Goal: Task Accomplishment & Management: Use online tool/utility

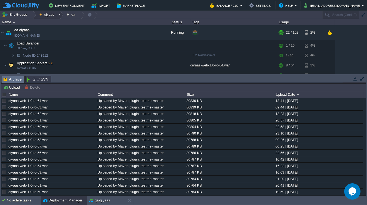
click at [44, 14] on button "qiyaas" at bounding box center [47, 15] width 17 height 8
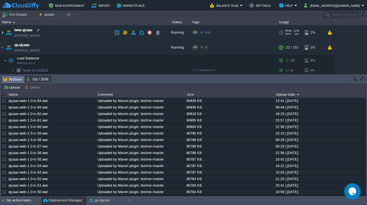
click at [2, 34] on img at bounding box center [2, 32] width 4 height 15
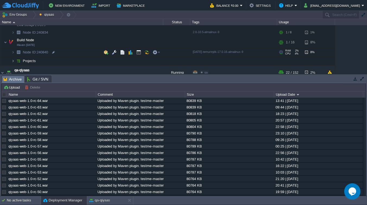
scroll to position [133, 0]
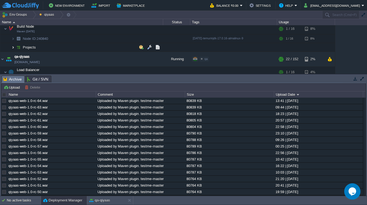
click at [13, 49] on img at bounding box center [12, 47] width 3 height 8
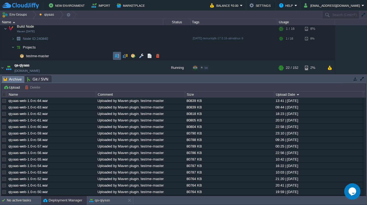
click at [115, 57] on button "button" at bounding box center [117, 55] width 5 height 5
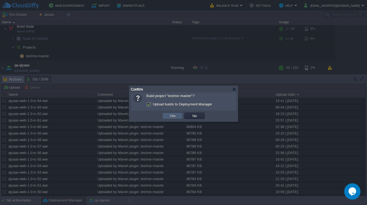
click at [172, 118] on button "Yes" at bounding box center [172, 115] width 9 height 5
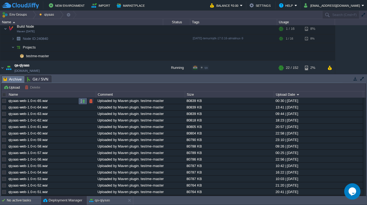
click at [85, 102] on button "button" at bounding box center [82, 101] width 5 height 5
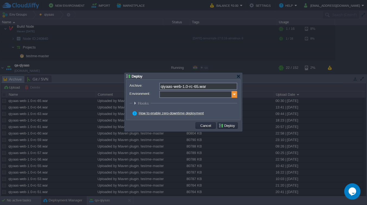
click at [234, 97] on img at bounding box center [234, 94] width 5 height 7
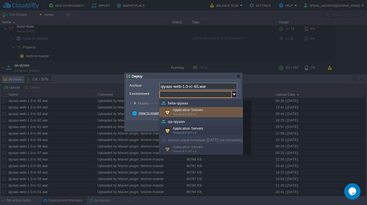
click at [180, 116] on span "Tomcat 9.0.107 x 2" at bounding box center [185, 114] width 24 height 3
type input "Application Servers (beta-qiyaas)"
type input "ROOT-768"
radio input "false"
radio input "true"
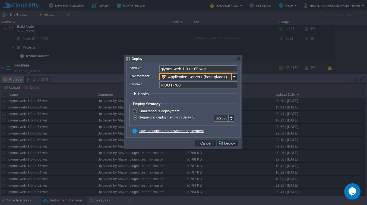
click at [185, 85] on input "ROOT-768" at bounding box center [198, 84] width 78 height 7
click button "Pre" at bounding box center [0, 0] width 0 height 0
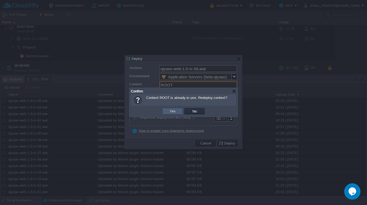
type input "ROOT"
click at [172, 113] on button "Yes" at bounding box center [172, 111] width 9 height 5
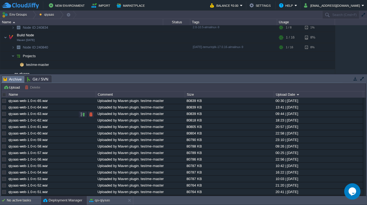
scroll to position [36, 0]
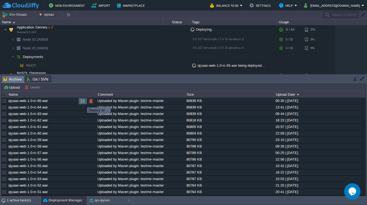
click at [83, 103] on button "button" at bounding box center [82, 101] width 5 height 5
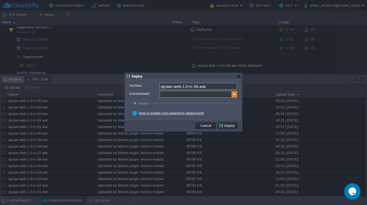
click at [234, 94] on img at bounding box center [234, 94] width 5 height 7
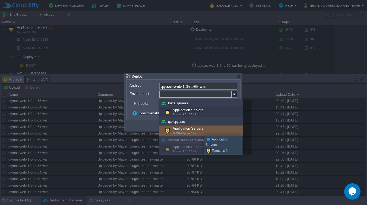
click at [200, 131] on div "Application Servers Tomcat 9.0.107 x 2" at bounding box center [200, 131] width 83 height 10
type input "Application Servers (qa-qiyaas)"
type input "ROOT-911"
radio input "false"
radio input "true"
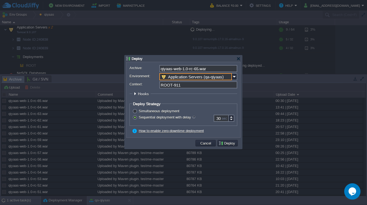
click at [184, 87] on input "ROOT-911" at bounding box center [198, 84] width 78 height 7
type input "ROOT"
click at [226, 142] on button "Deploy" at bounding box center [227, 143] width 18 height 5
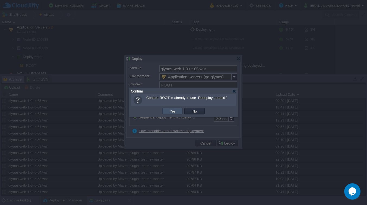
click at [172, 111] on button "Yes" at bounding box center [172, 111] width 9 height 5
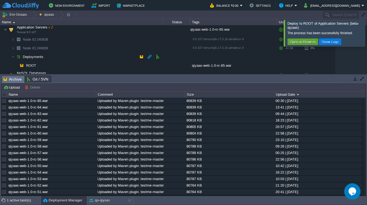
scroll to position [0, 0]
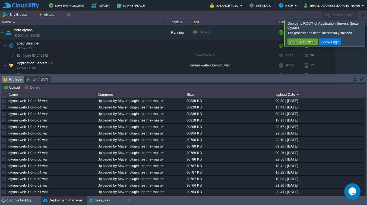
click at [367, 36] on div at bounding box center [373, 33] width 0 height 26
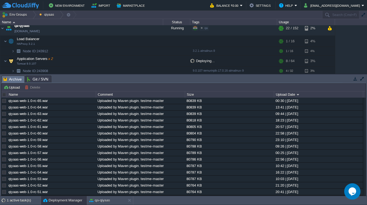
scroll to position [207, 0]
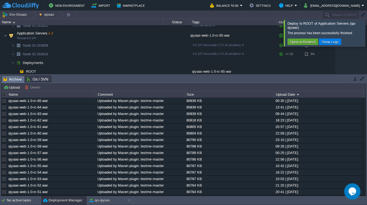
click at [367, 28] on div at bounding box center [373, 33] width 0 height 26
